Goal: Task Accomplishment & Management: Manage account settings

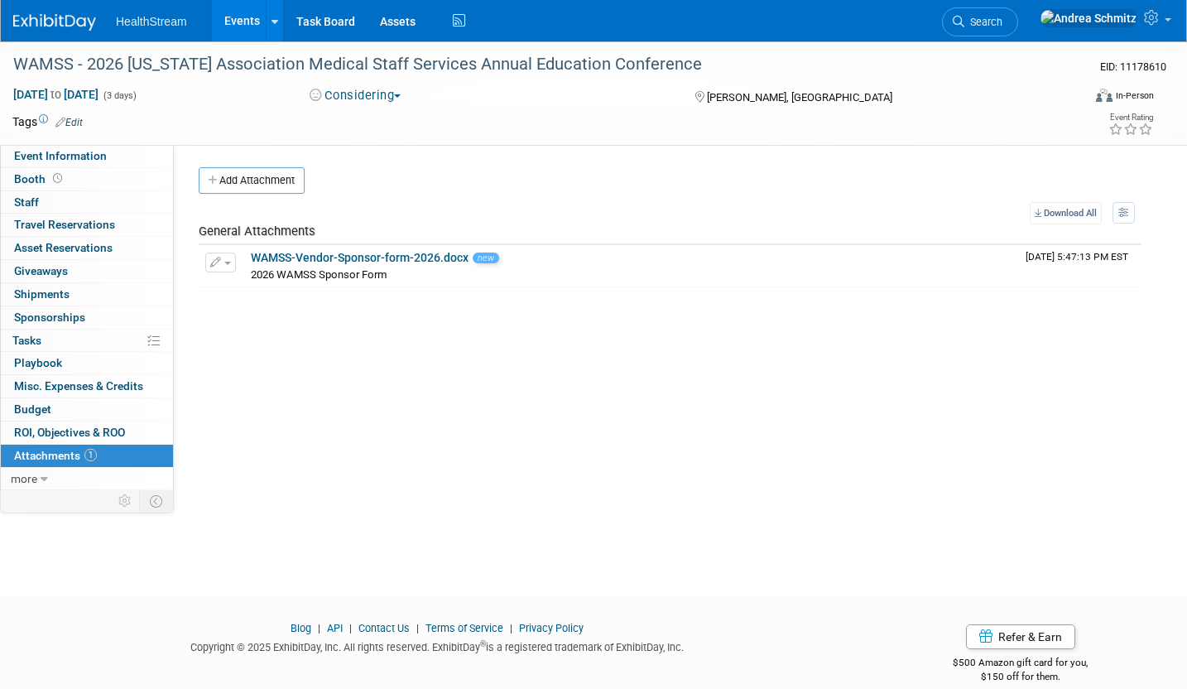
click at [230, 12] on link "Events" at bounding box center [242, 20] width 60 height 41
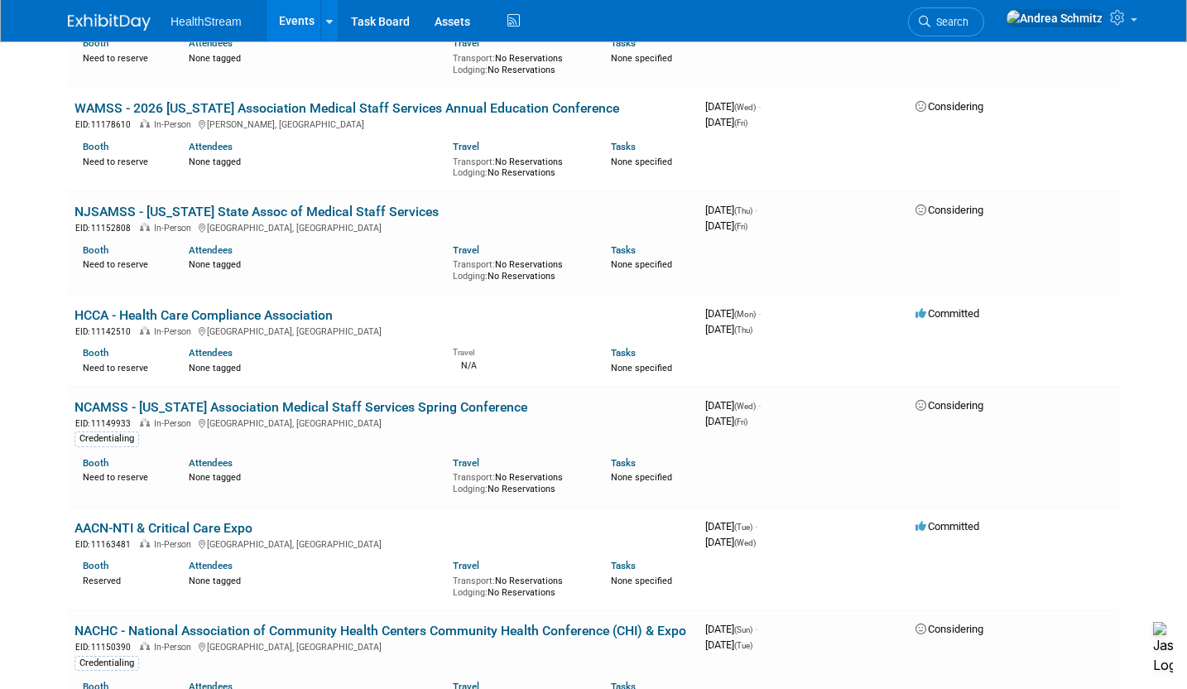
scroll to position [1573, 0]
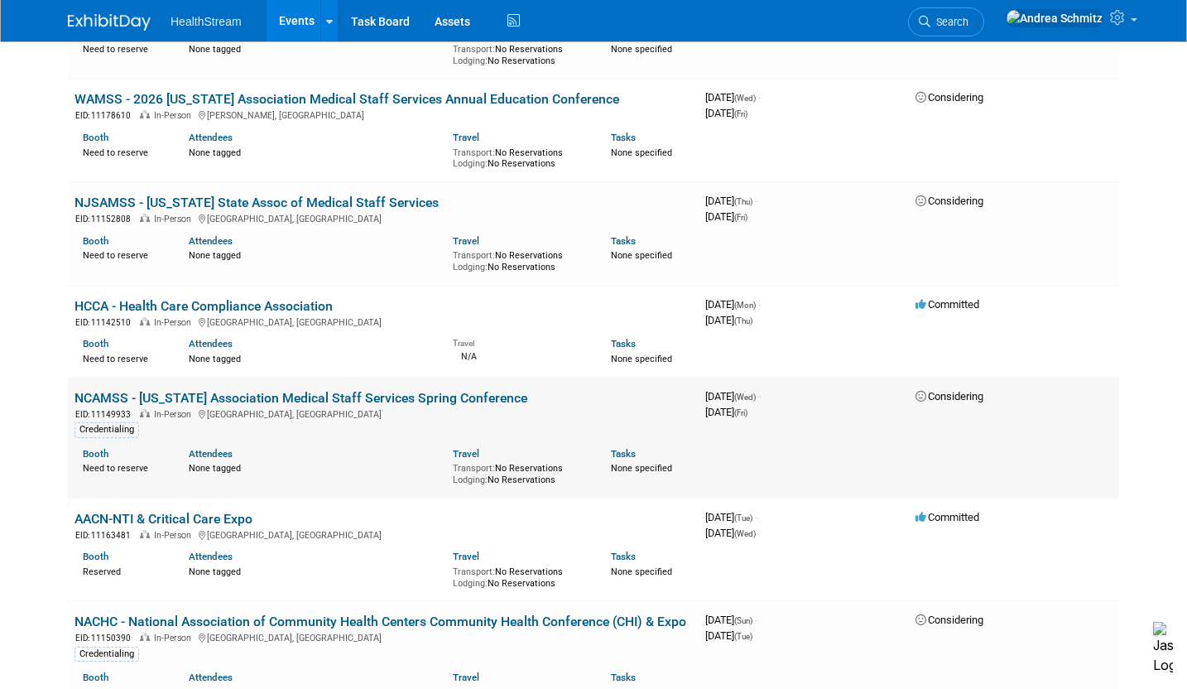
click at [411, 391] on link "NCAMSS - North Carolina Association Medical Staff Services Spring Conference" at bounding box center [301, 398] width 453 height 16
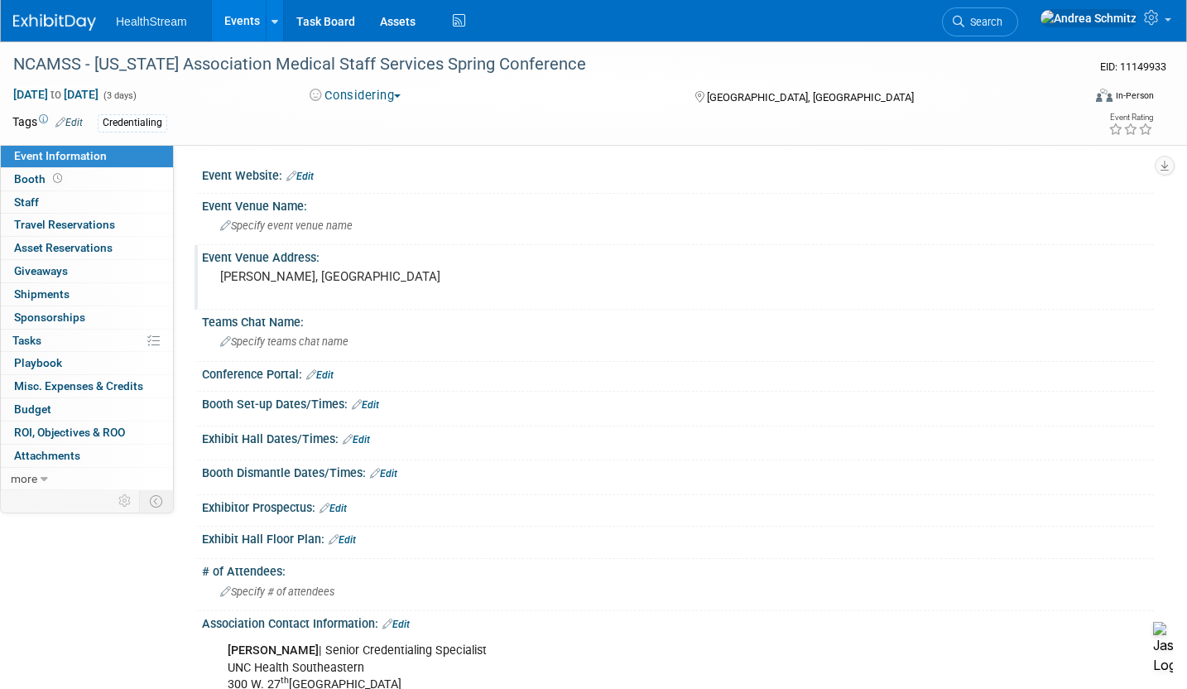
click at [1109, 285] on div "Event Venue Address: Winston Salam, NC" at bounding box center [674, 277] width 959 height 64
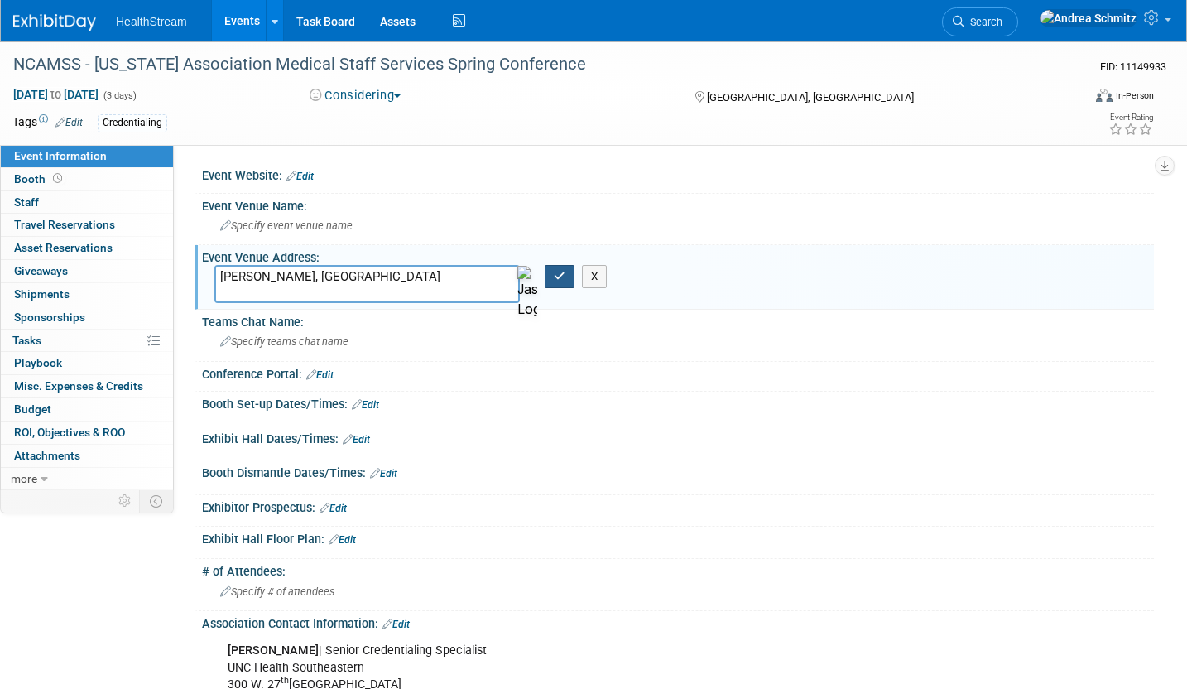
click at [550, 279] on button "button" at bounding box center [560, 276] width 30 height 23
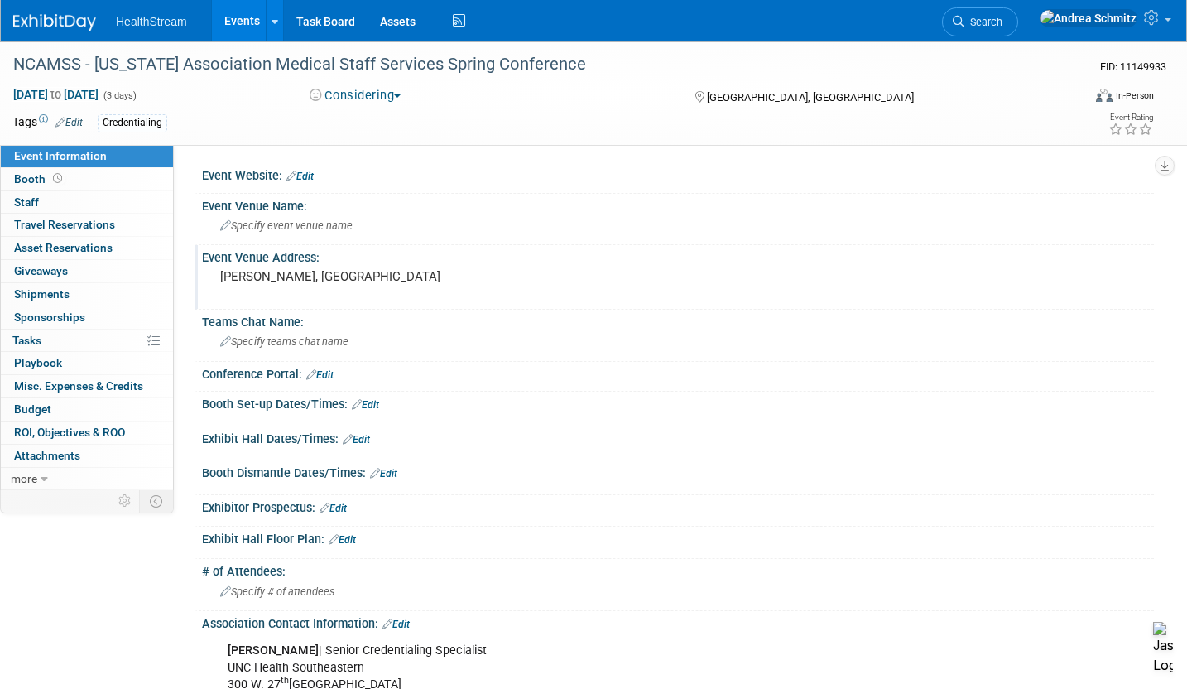
click at [346, 504] on link "Edit" at bounding box center [333, 509] width 27 height 12
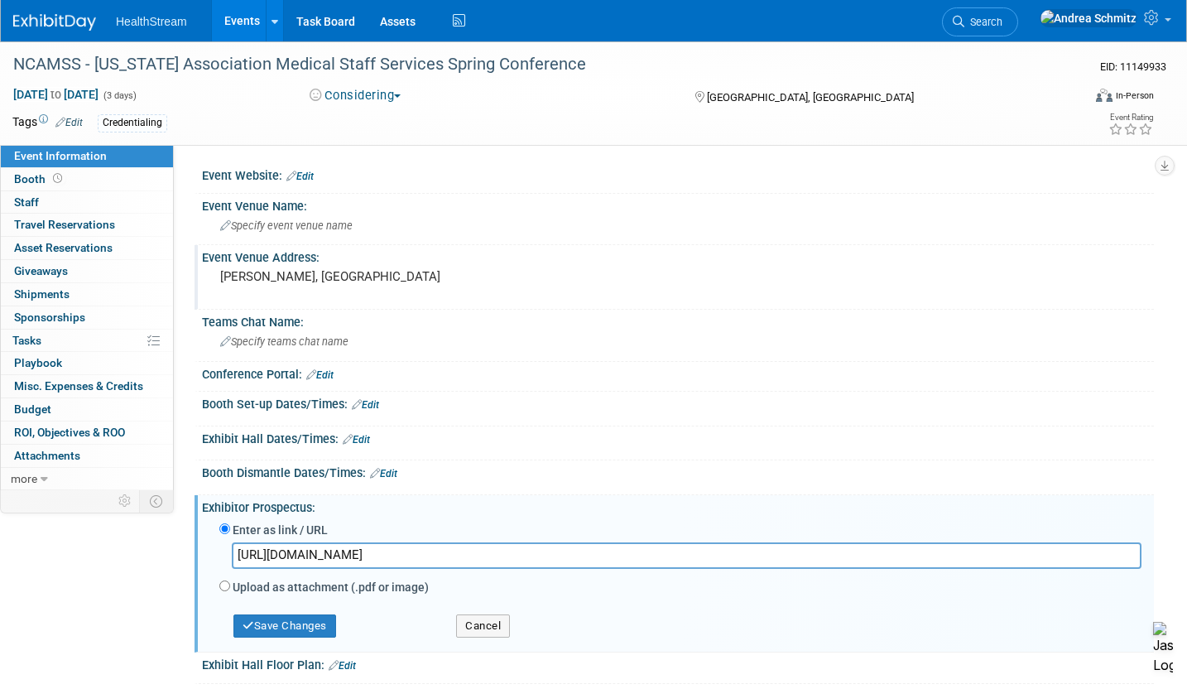
type input "https://ncamss.org/Sponsorships"
click at [296, 620] on div "Save Changes" at bounding box center [325, 618] width 237 height 38
click at [296, 620] on button "Save Changes" at bounding box center [284, 625] width 103 height 23
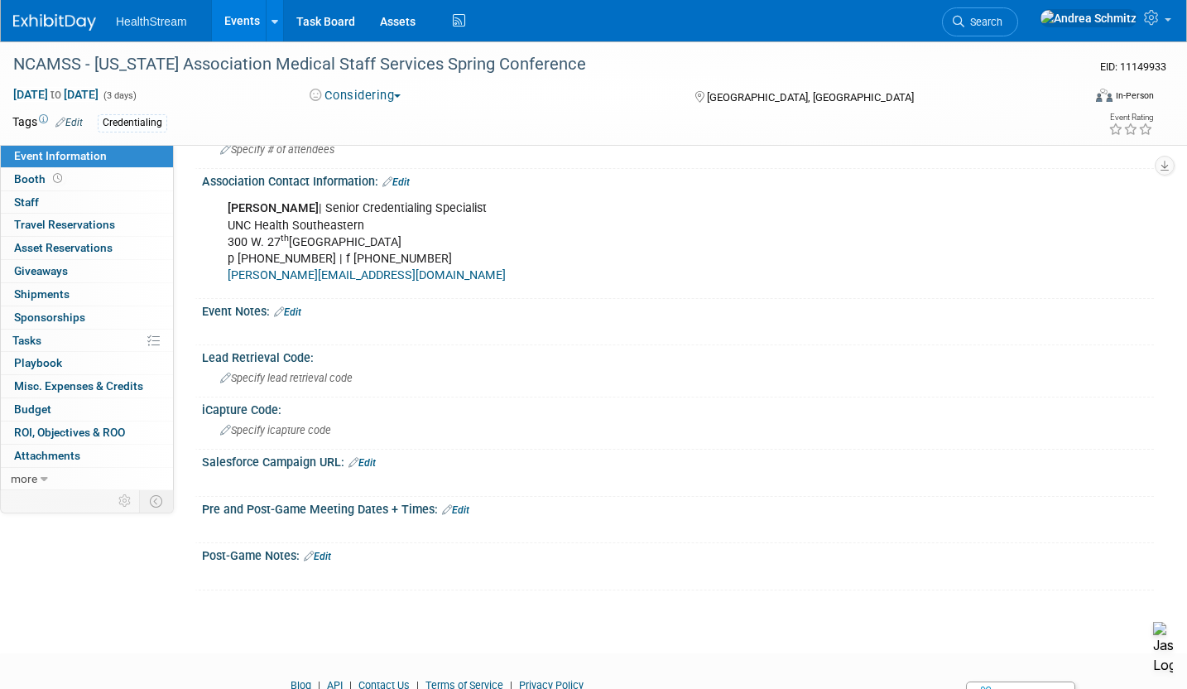
scroll to position [540, 0]
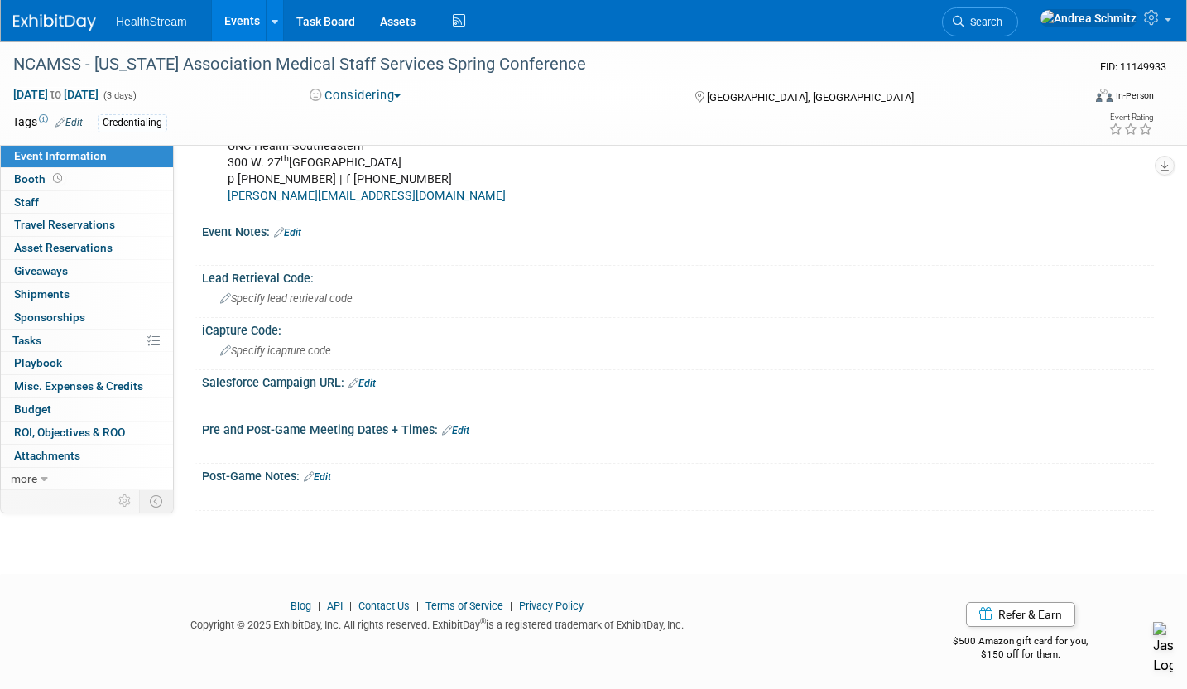
click at [945, 390] on div "X" at bounding box center [675, 394] width 931 height 8
click at [225, 16] on link "Events" at bounding box center [242, 20] width 60 height 41
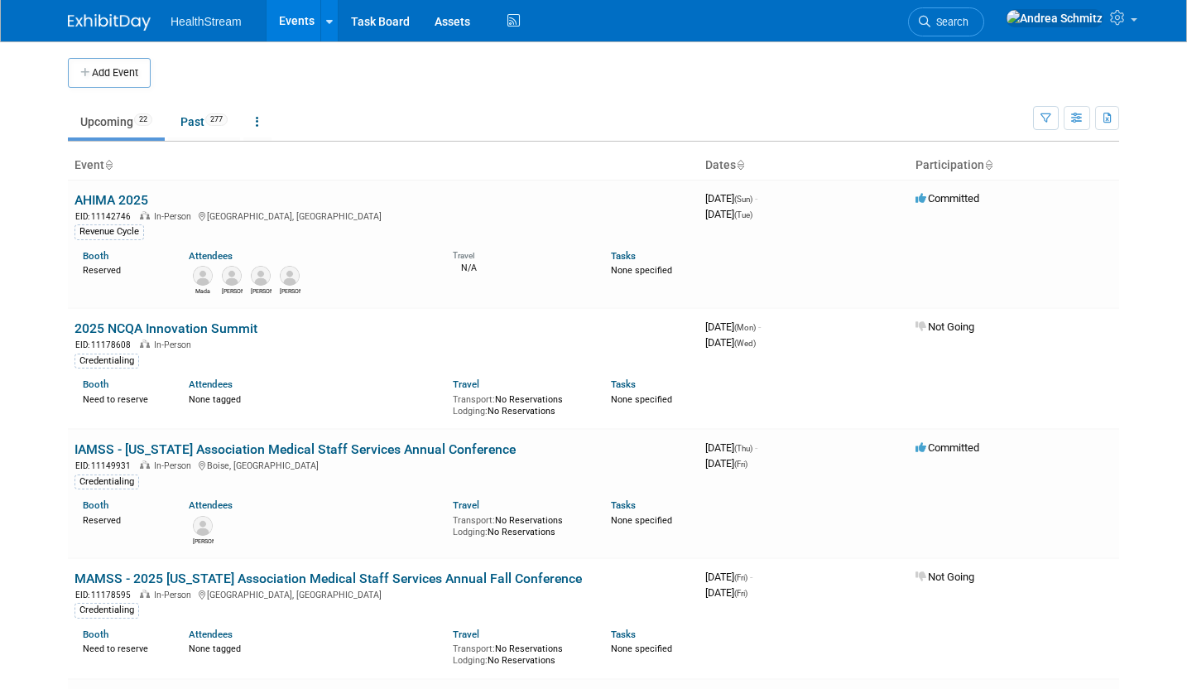
click at [1178, 125] on body "HealthStream Events Add Event Bulk Upload Events Shareable Event Boards Recentl…" at bounding box center [593, 344] width 1187 height 689
click at [983, 94] on td "Upcoming 22 Past 277 All Events 299 Past and Upcoming Grouped Annually Events g…" at bounding box center [550, 115] width 965 height 54
click at [1170, 189] on body "HealthStream Events Add Event Bulk Upload Events Shareable Event Boards Recentl…" at bounding box center [593, 344] width 1187 height 689
click at [1141, 280] on body "HealthStream Events Add Event Bulk Upload Events Shareable Event Boards Recentl…" at bounding box center [593, 344] width 1187 height 689
click at [1170, 297] on body "HealthStream Events Add Event Bulk Upload Events Shareable Event Boards Recentl…" at bounding box center [593, 344] width 1187 height 689
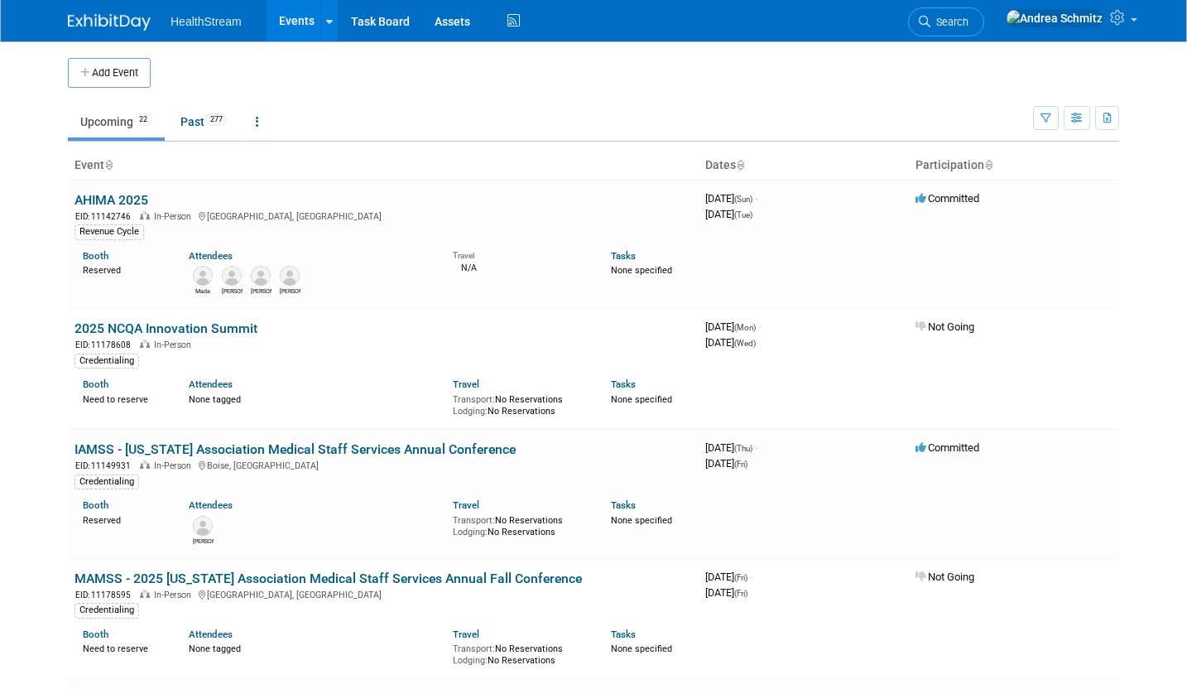
click at [509, 96] on td "Upcoming 22 Past 277 All Events 299 Past and Upcoming Grouped Annually Events g…" at bounding box center [550, 115] width 965 height 54
click at [790, 129] on ul "Upcoming 22 Past 277 All Events 299 Past and Upcoming Grouped Annually Events g…" at bounding box center [550, 122] width 965 height 37
click at [820, 102] on td "Upcoming 22 Past 277 All Events 299 Past and Upcoming Grouped Annually Events g…" at bounding box center [550, 115] width 965 height 54
click at [854, 99] on td "Upcoming 22 Past 277 All Events 299 Past and Upcoming Grouped Annually Events g…" at bounding box center [550, 115] width 965 height 54
click at [616, 114] on ul "Upcoming 22 Past 277 All Events 299 Past and Upcoming Grouped Annually Events g…" at bounding box center [550, 122] width 965 height 37
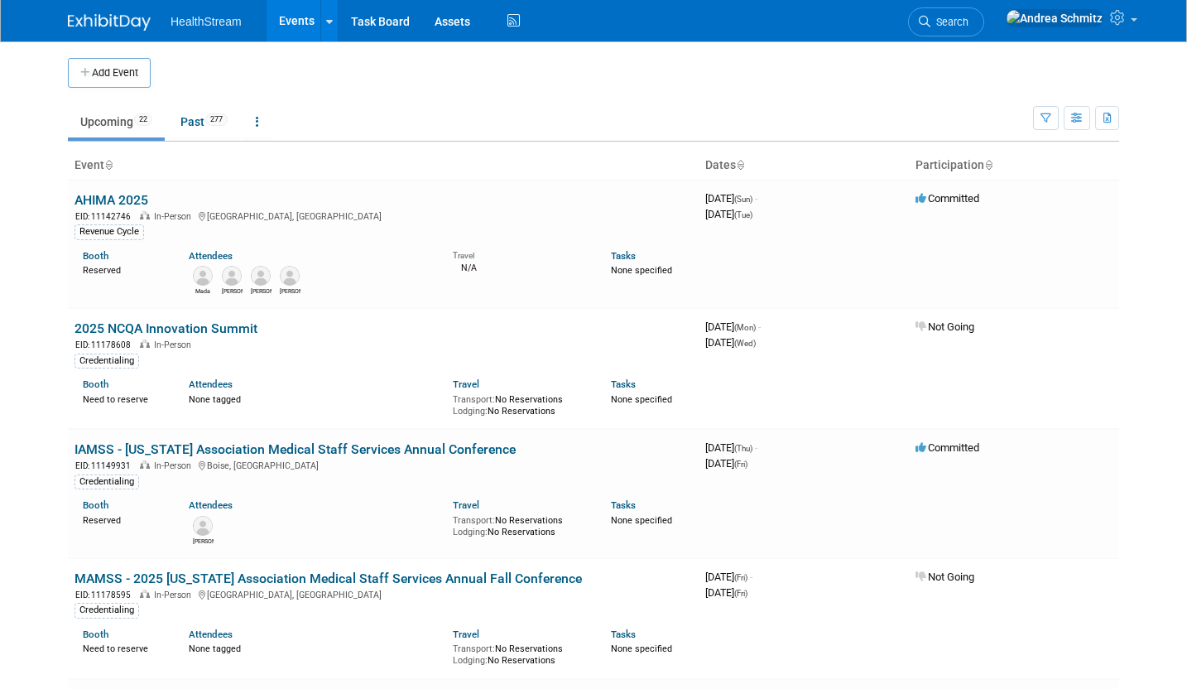
click at [733, 90] on td "Upcoming 22 Past 277 All Events 299 Past and Upcoming Grouped Annually Events g…" at bounding box center [550, 115] width 965 height 54
click at [1161, 255] on body "HealthStream Events Add Event Bulk Upload Events Shareable Event Boards Recentl…" at bounding box center [593, 344] width 1187 height 689
click at [1142, 323] on body "HealthStream Events Add Event Bulk Upload Events Shareable Event Boards Recentl…" at bounding box center [593, 344] width 1187 height 689
click at [1155, 313] on body "HealthStream Events Add Event Bulk Upload Events Shareable Event Boards Recentl…" at bounding box center [593, 344] width 1187 height 689
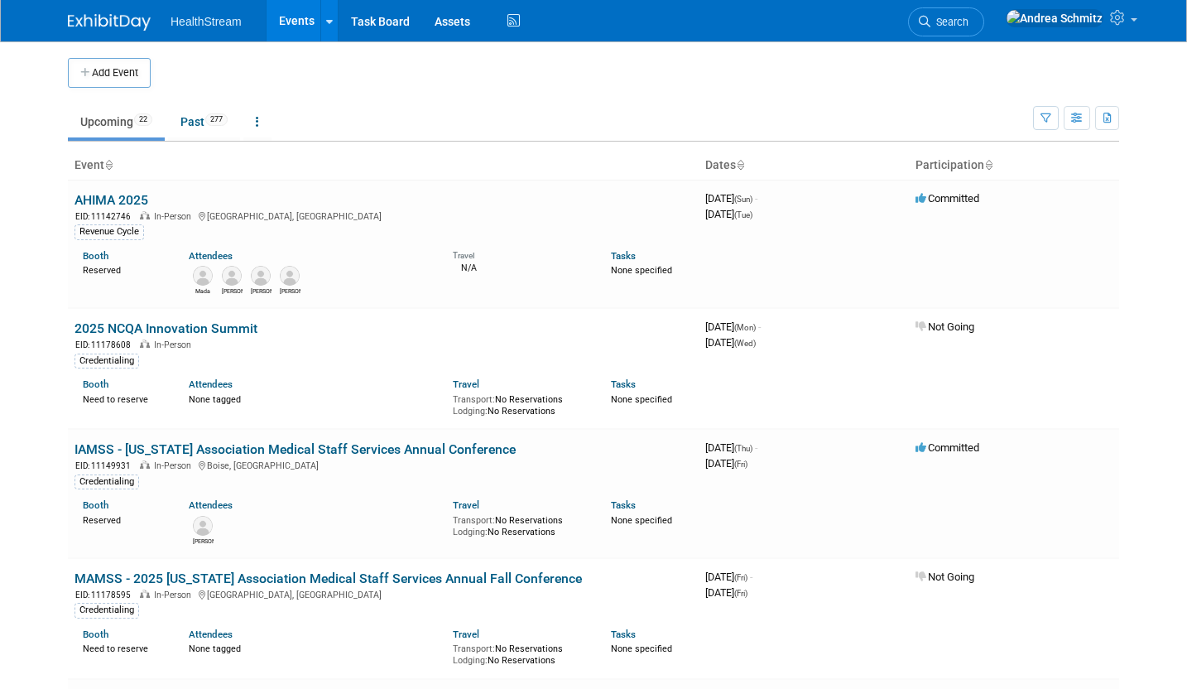
click at [1142, 278] on body "HealthStream Events Add Event Bulk Upload Events Shareable Event Boards Recentl…" at bounding box center [593, 344] width 1187 height 689
click at [1160, 156] on body "HealthStream Events Add Event Bulk Upload Events Shareable Event Boards Recentl…" at bounding box center [593, 344] width 1187 height 689
click at [1172, 296] on body "HealthStream Events Add Event Bulk Upload Events Shareable Event Boards Recentl…" at bounding box center [593, 344] width 1187 height 689
drag, startPoint x: 1142, startPoint y: 66, endPoint x: 1109, endPoint y: 81, distance: 37.1
click at [1142, 66] on body "HealthStream Events Add Event Bulk Upload Events Shareable Event Boards Recentl…" at bounding box center [593, 344] width 1187 height 689
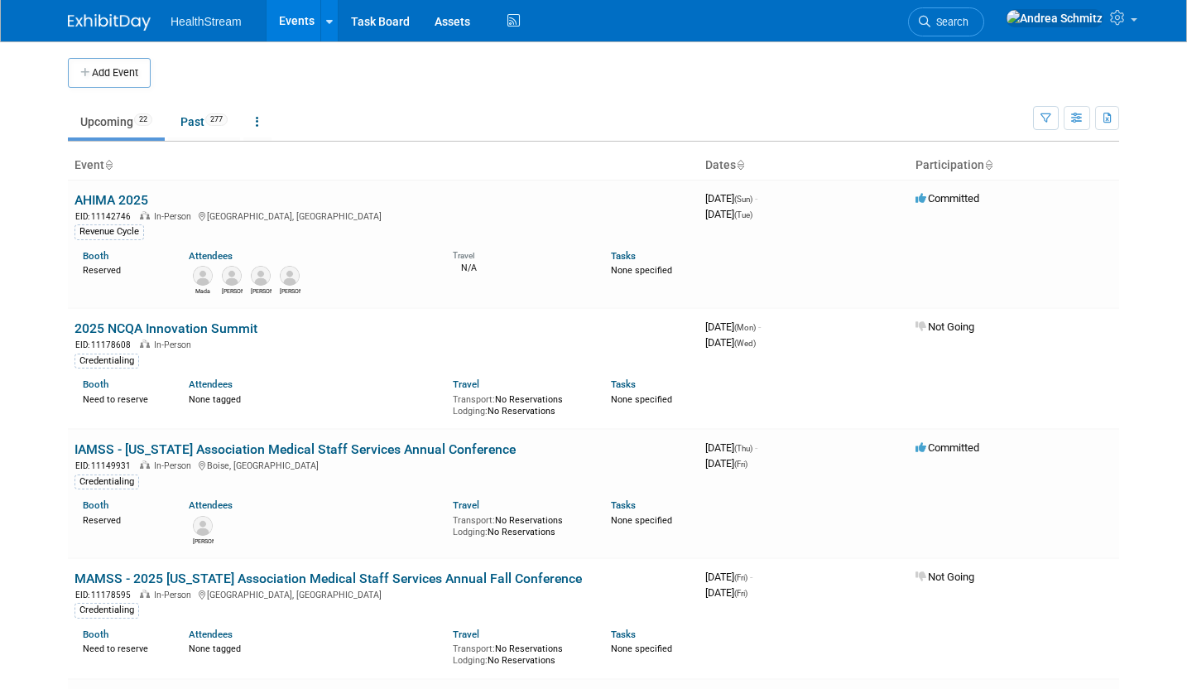
click at [367, 90] on td "Upcoming 22 Past 277 All Events 299 Past and Upcoming Grouped Annually Events g…" at bounding box center [550, 115] width 965 height 54
click at [47, 123] on body "HealthStream Events Add Event Bulk Upload Events Shareable Event Boards Recentl…" at bounding box center [593, 344] width 1187 height 689
click at [73, 291] on div "Booth Reserved Attendees Mada Ryan Sam Shelby Travel N/A Tasks None specified" at bounding box center [383, 268] width 642 height 56
click at [46, 247] on body "HealthStream Events Add Event Bulk Upload Events Shareable Event Boards Recentl…" at bounding box center [593, 344] width 1187 height 689
click at [532, 94] on td "Upcoming 22 Past 277 All Events 299 Past and Upcoming Grouped Annually Events g…" at bounding box center [550, 115] width 965 height 54
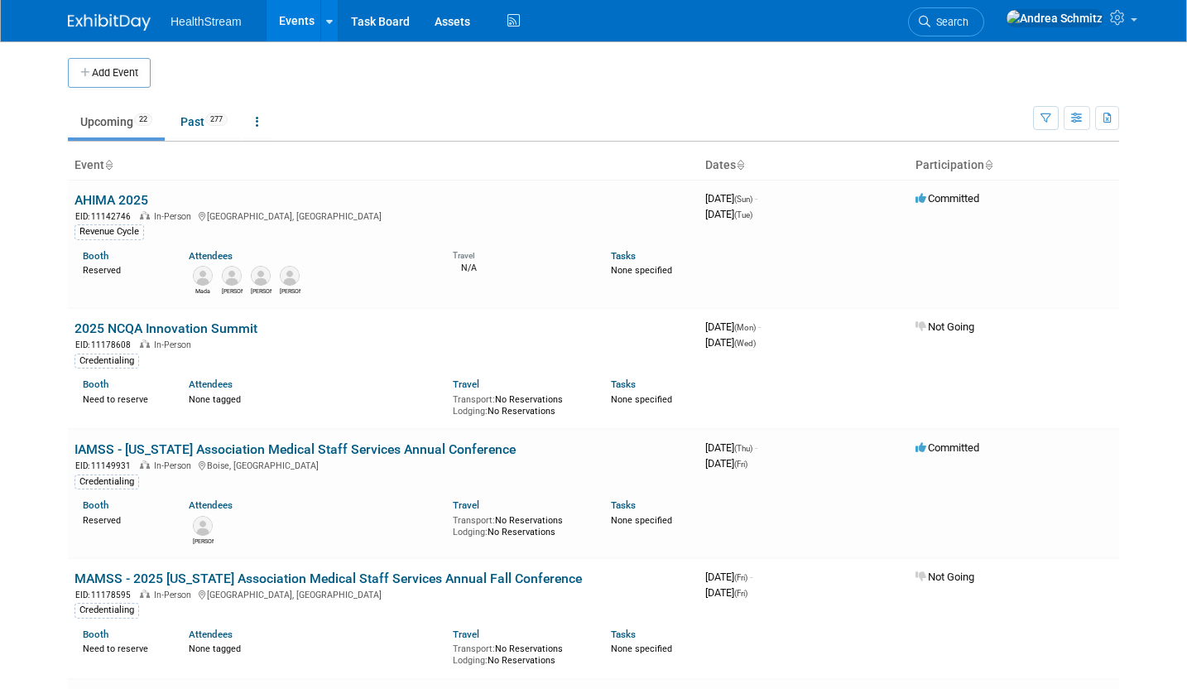
click at [357, 92] on td "Upcoming 22 Past 277 All Events 299 Past and Upcoming Grouped Annually Events g…" at bounding box center [550, 115] width 965 height 54
click at [738, 72] on td at bounding box center [609, 73] width 917 height 30
click at [40, 211] on body "HealthStream Events Add Event Bulk Upload Events Shareable Event Boards Recentl…" at bounding box center [593, 344] width 1187 height 689
click at [1133, 238] on body "HealthStream Events Add Event Bulk Upload Events Shareable Event Boards Recentl…" at bounding box center [593, 344] width 1187 height 689
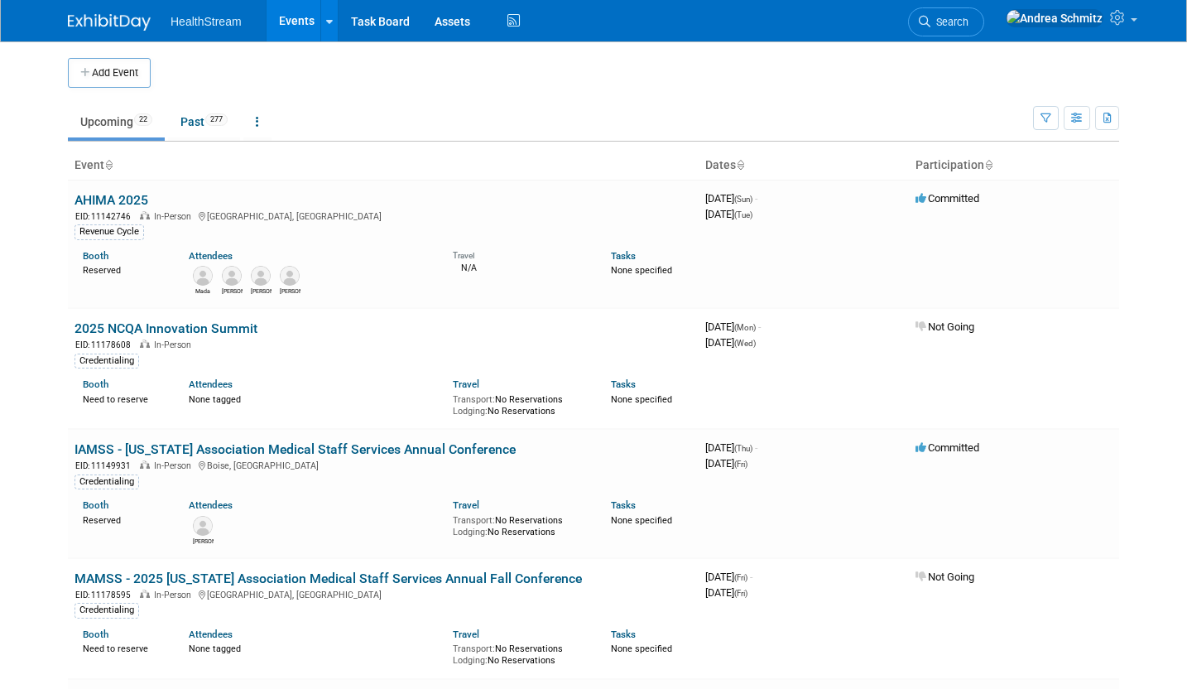
click at [1132, 118] on body "HealthStream Events Add Event Bulk Upload Events Shareable Event Boards Recentl…" at bounding box center [593, 344] width 1187 height 689
click at [992, 89] on td "Upcoming 22 Past 277 All Events 299 Past and Upcoming Grouped Annually Events g…" at bounding box center [550, 115] width 965 height 54
click at [1163, 209] on body "HealthStream Events Add Event Bulk Upload Events Shareable Event Boards Recentl…" at bounding box center [593, 344] width 1187 height 689
click at [1181, 179] on body "HealthStream Events Add Event Bulk Upload Events Shareable Event Boards Recentl…" at bounding box center [593, 344] width 1187 height 689
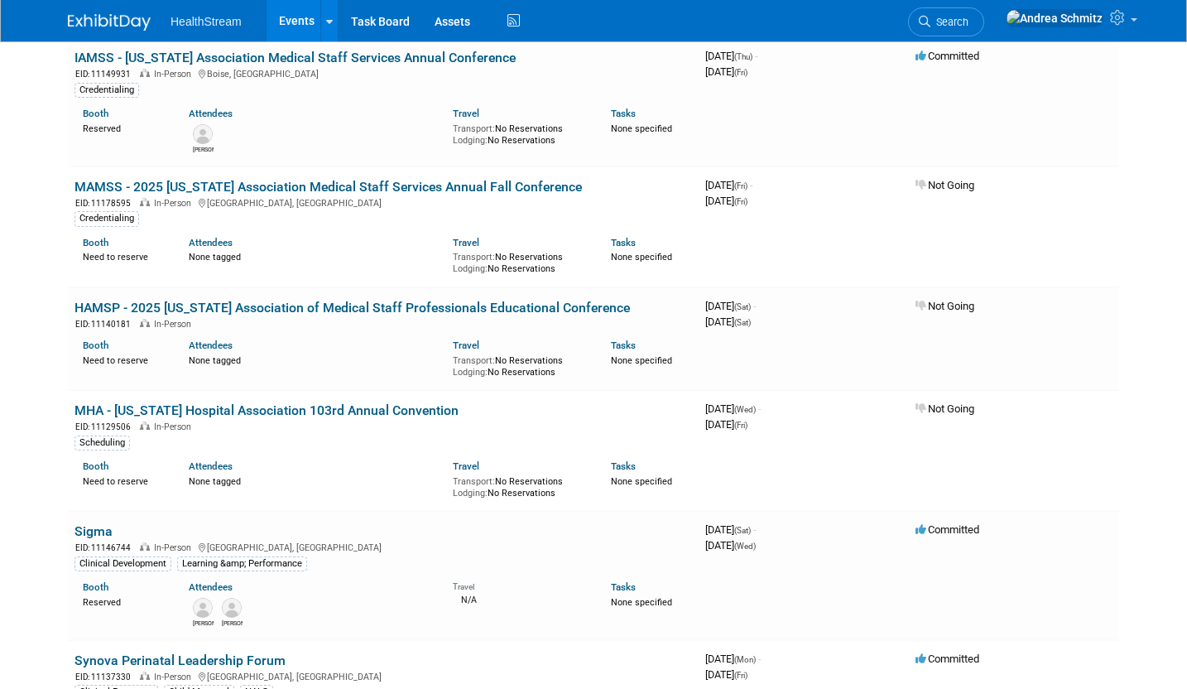
scroll to position [414, 0]
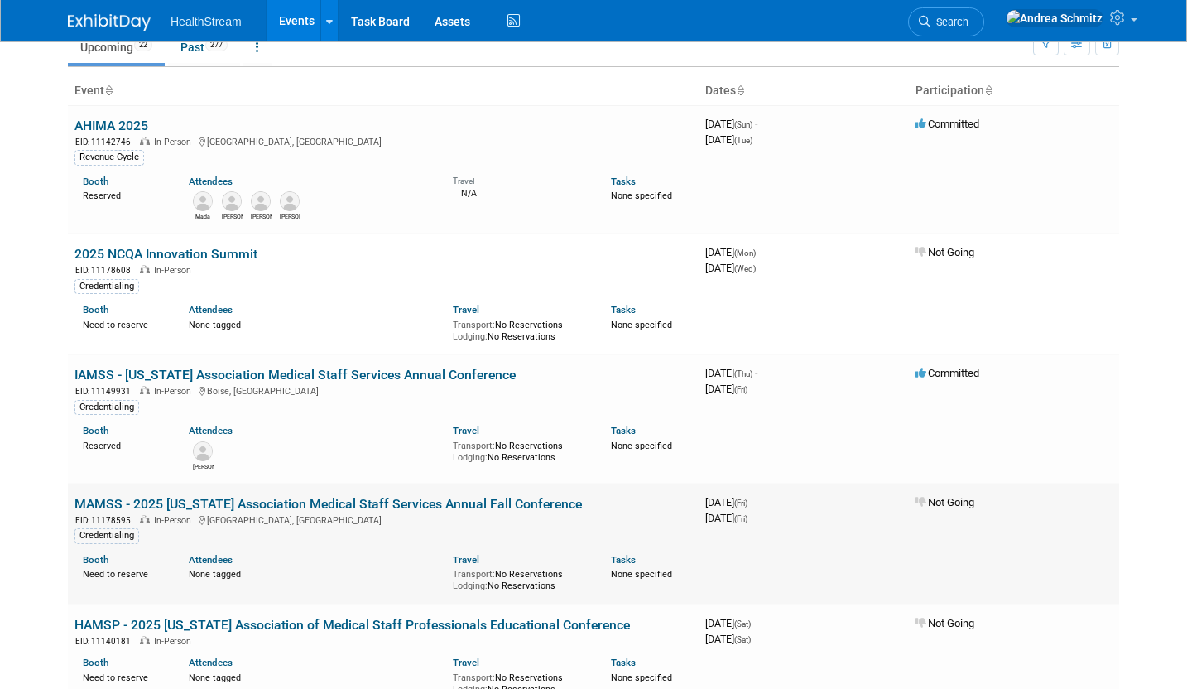
scroll to position [0, 0]
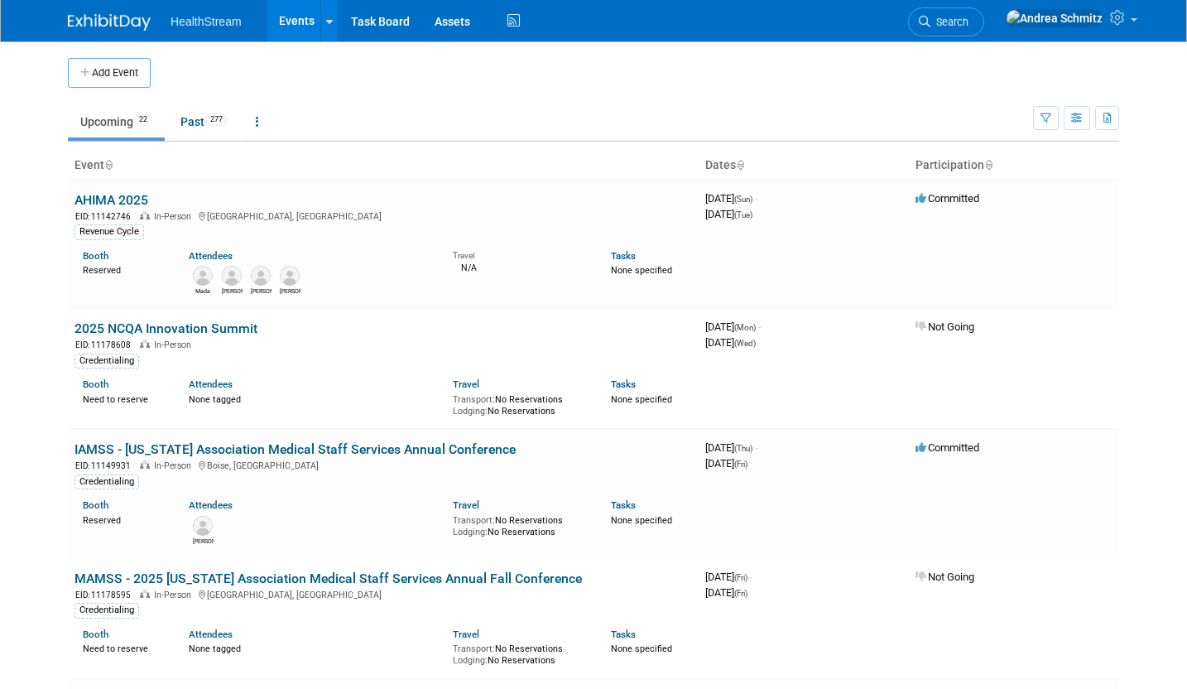
click at [1113, 80] on td at bounding box center [1093, 73] width 51 height 30
click at [1172, 212] on body "HealthStream Events Add Event Bulk Upload Events Shareable Event Boards Recentl…" at bounding box center [593, 344] width 1187 height 689
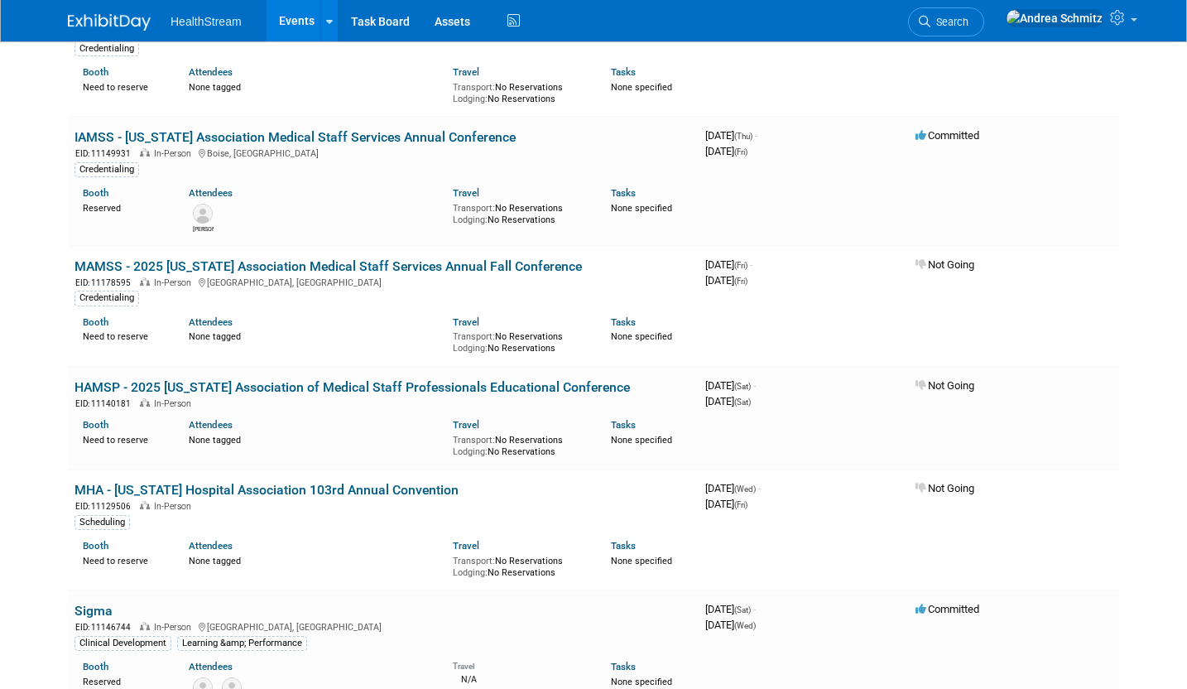
scroll to position [497, 0]
